Goal: Find specific fact: Find specific fact

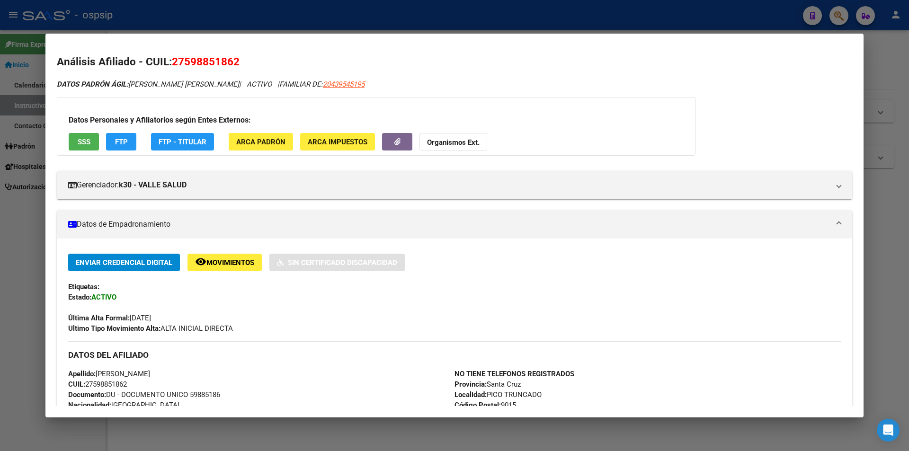
click at [29, 202] on div at bounding box center [454, 225] width 909 height 451
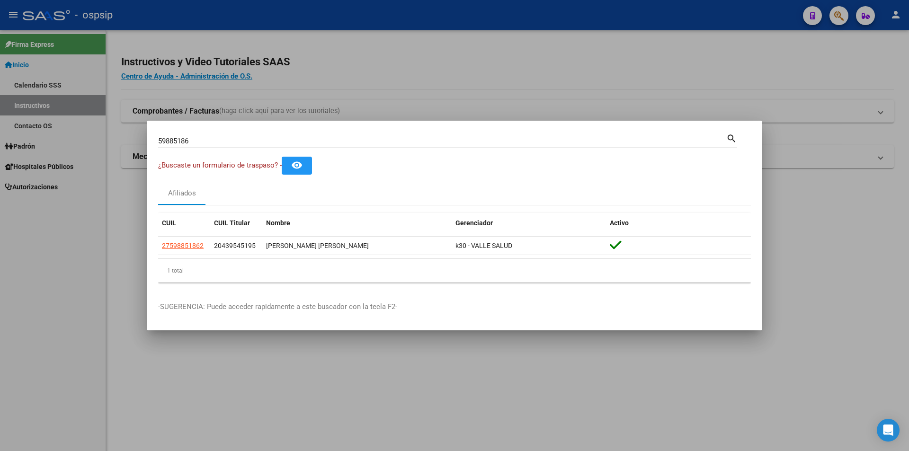
click at [164, 142] on input "59885186" at bounding box center [442, 141] width 568 height 9
type input "53590001"
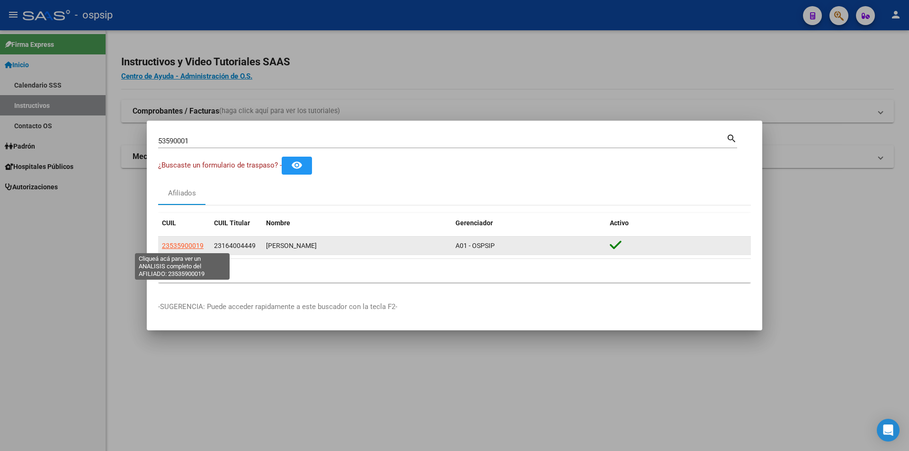
click at [169, 248] on span "23535900019" at bounding box center [183, 246] width 42 height 8
type textarea "23535900019"
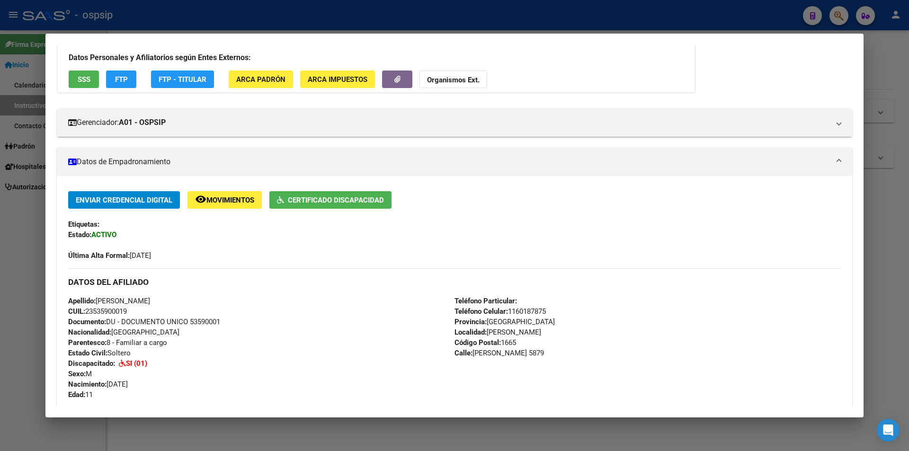
scroll to position [189, 0]
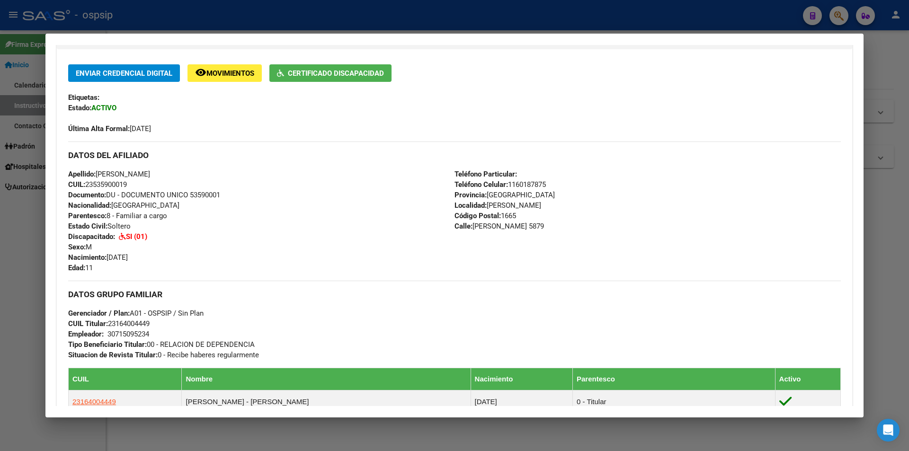
click at [196, 194] on span "Documento: DU - DOCUMENTO UNICO 53590001" at bounding box center [144, 195] width 152 height 9
click at [197, 193] on span "Documento: DU - DOCUMENTO UNICO 53590001" at bounding box center [144, 195] width 152 height 9
copy span "53590001"
drag, startPoint x: 225, startPoint y: 211, endPoint x: 232, endPoint y: 211, distance: 7.1
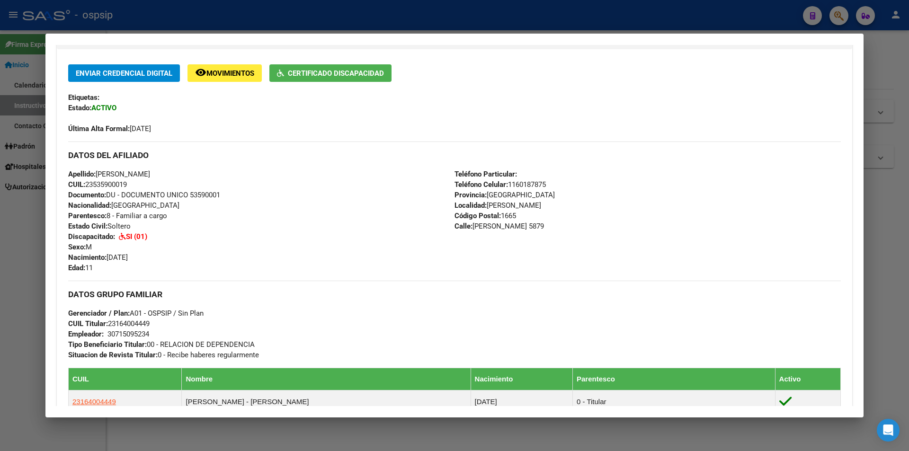
drag, startPoint x: 232, startPoint y: 211, endPoint x: 204, endPoint y: 213, distance: 28.9
